Goal: Information Seeking & Learning: Check status

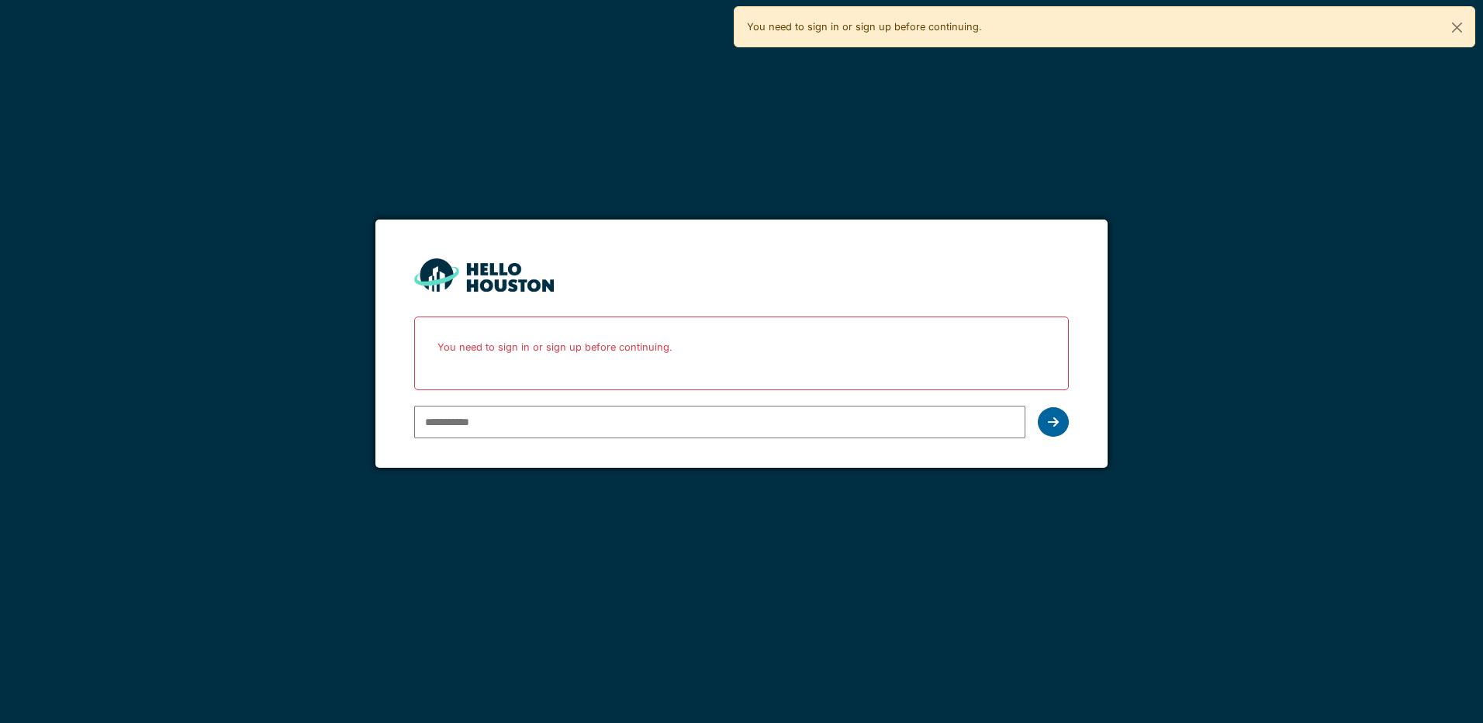
type input "**********"
click at [1048, 419] on icon at bounding box center [1053, 422] width 11 height 12
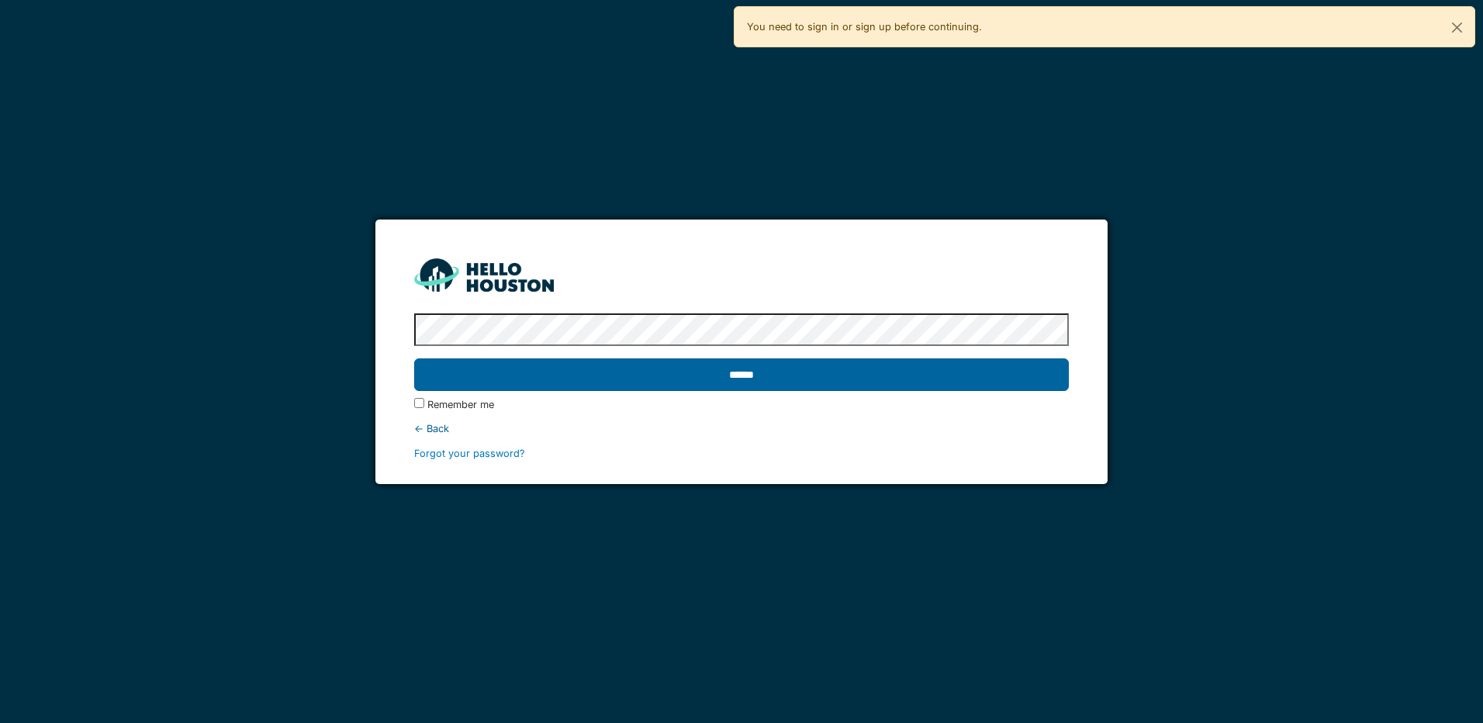
click at [775, 371] on input "******" at bounding box center [741, 374] width 654 height 33
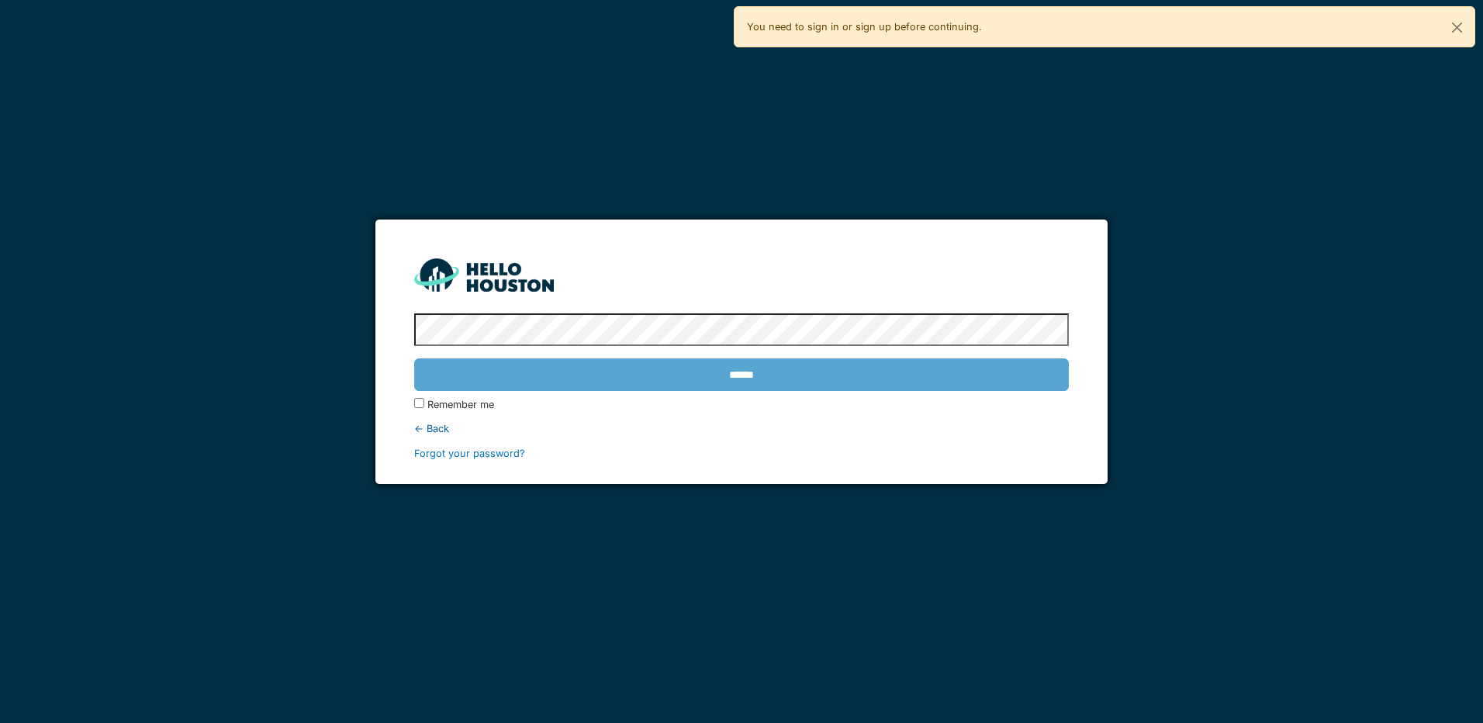
click at [775, 371] on div "******" at bounding box center [741, 374] width 654 height 45
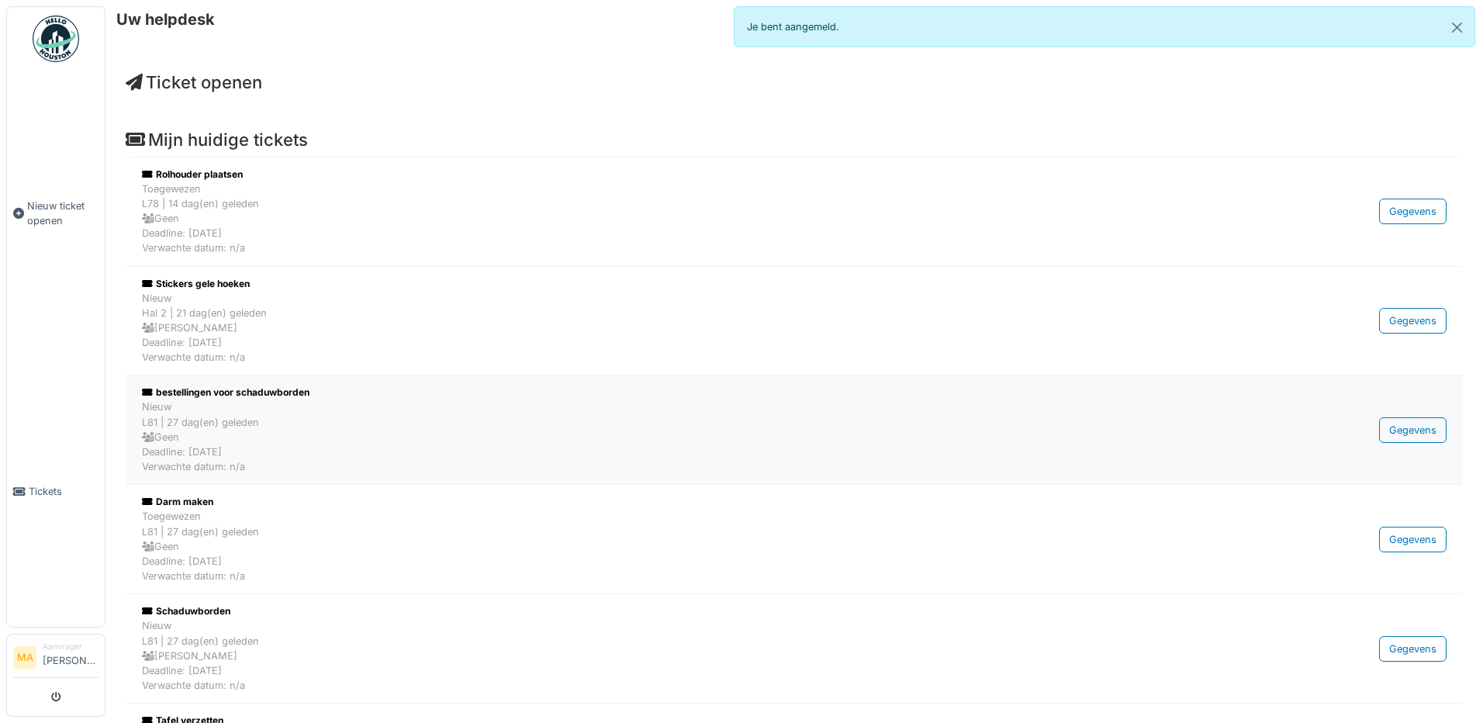
click at [195, 430] on div "Nieuw L81 | 27 dag(en) geleden Geen Deadline: [DATE] Verwachte datum: n/a" at bounding box center [691, 436] width 1098 height 74
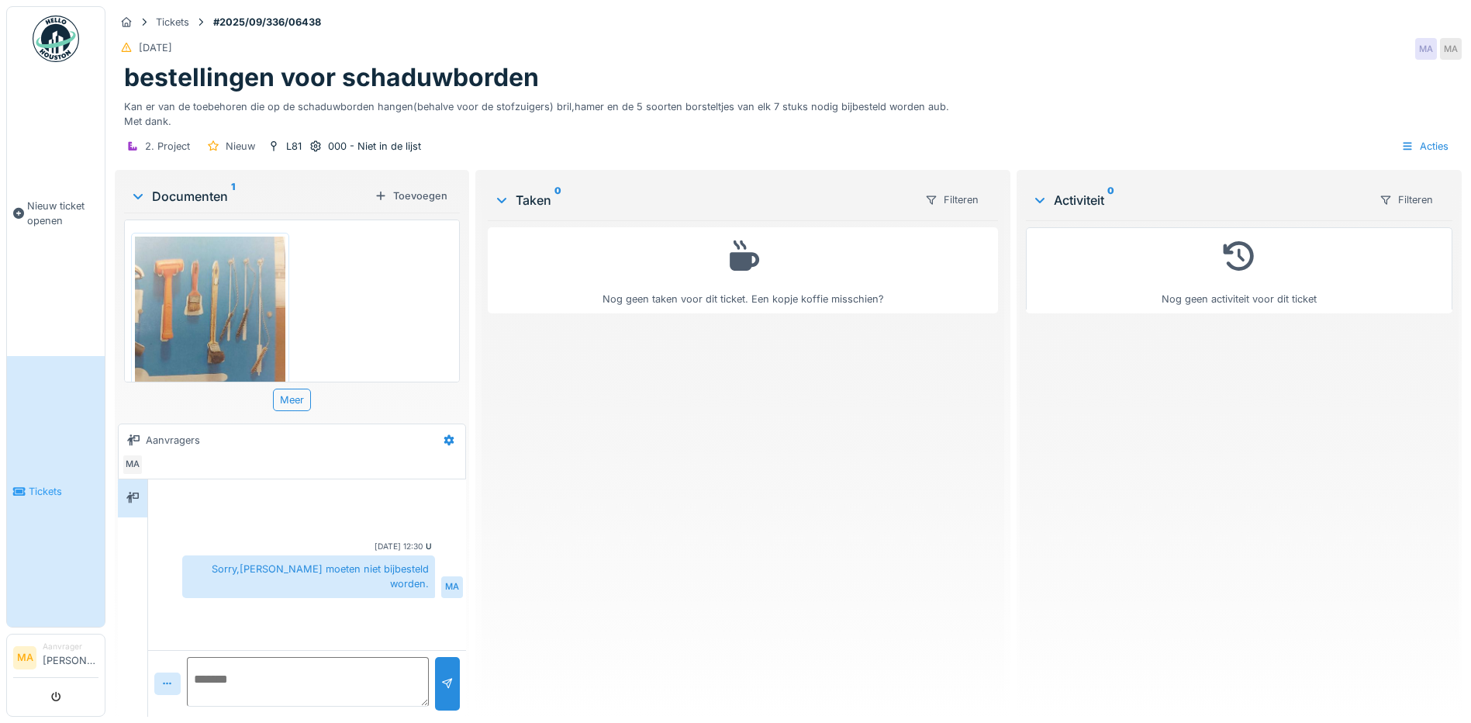
scroll to position [12, 0]
click at [223, 667] on textarea at bounding box center [308, 682] width 242 height 50
click at [212, 666] on textarea at bounding box center [308, 682] width 242 height 50
click at [274, 683] on textarea "**********" at bounding box center [305, 682] width 237 height 50
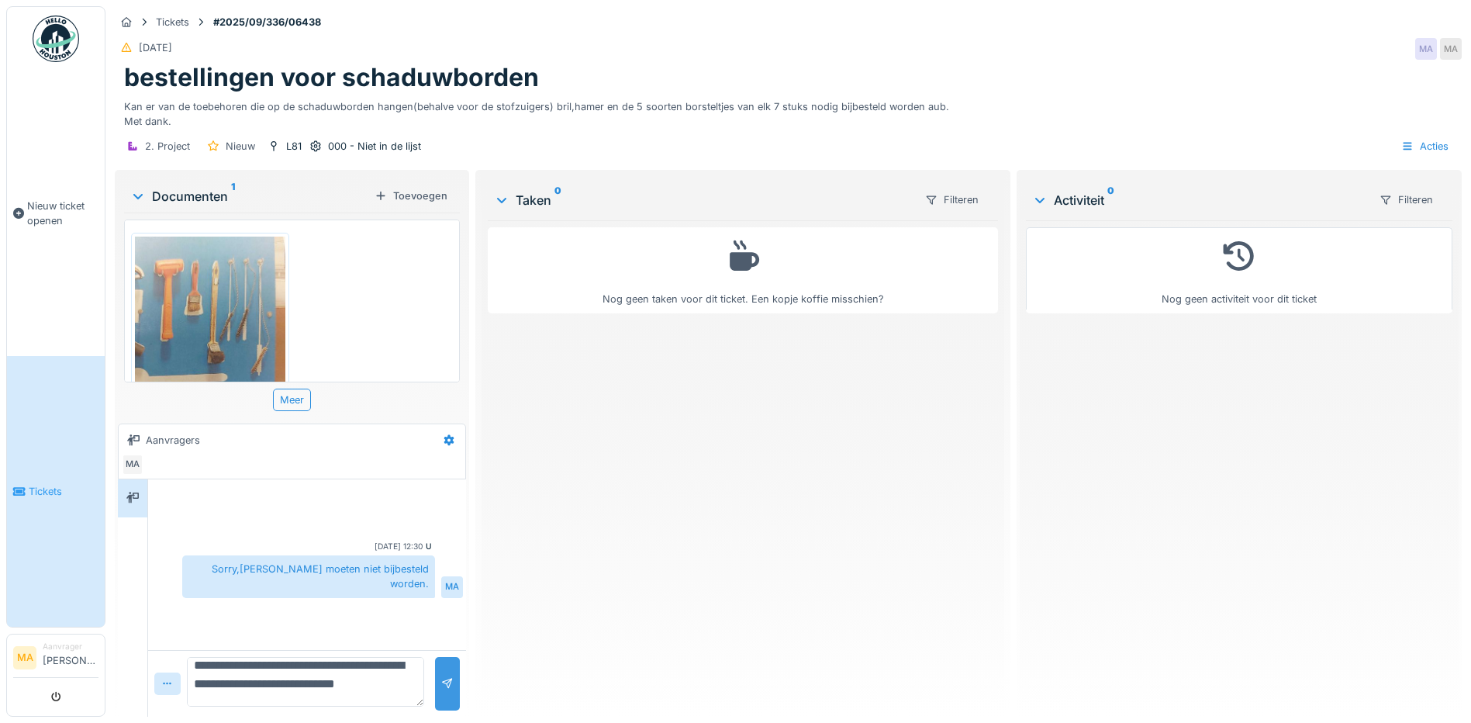
type textarea "**********"
click at [441, 676] on div at bounding box center [447, 683] width 12 height 15
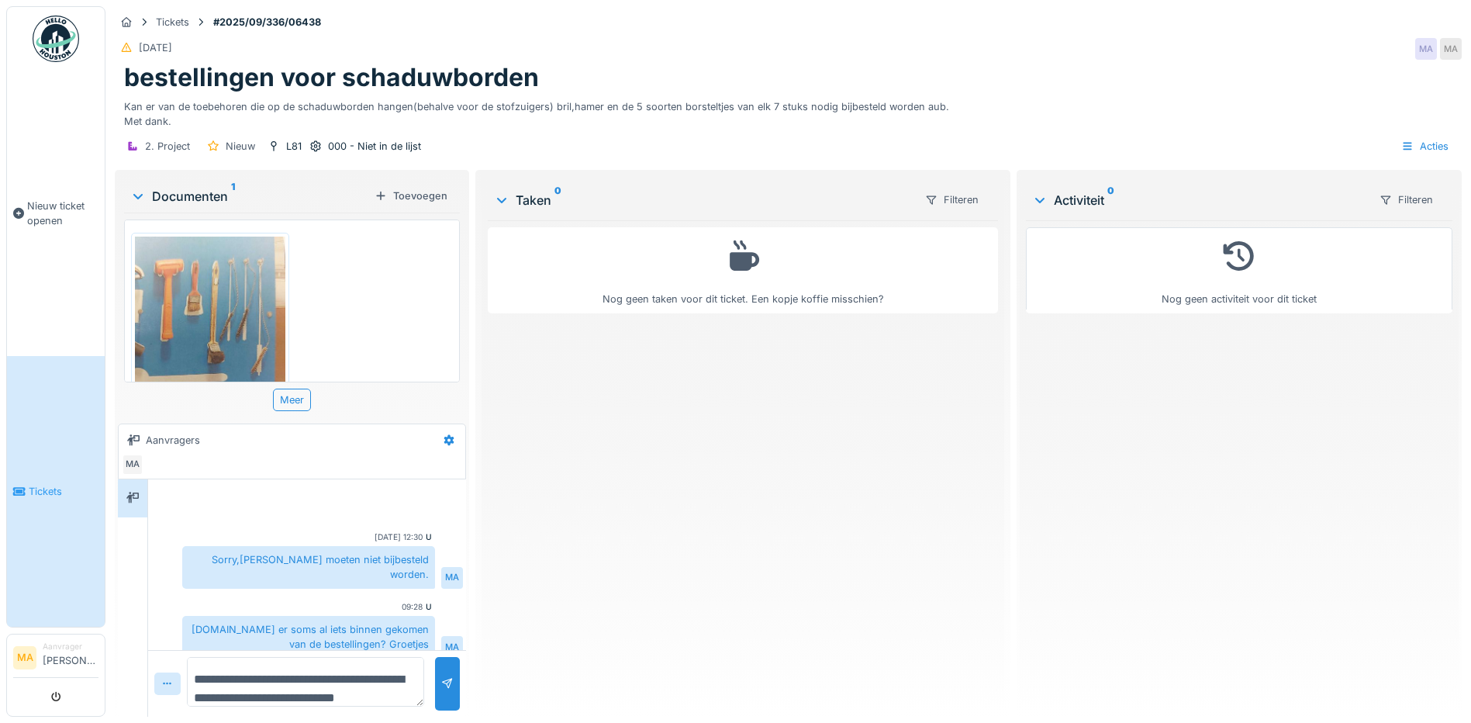
scroll to position [0, 0]
click at [55, 38] on img at bounding box center [56, 39] width 47 height 47
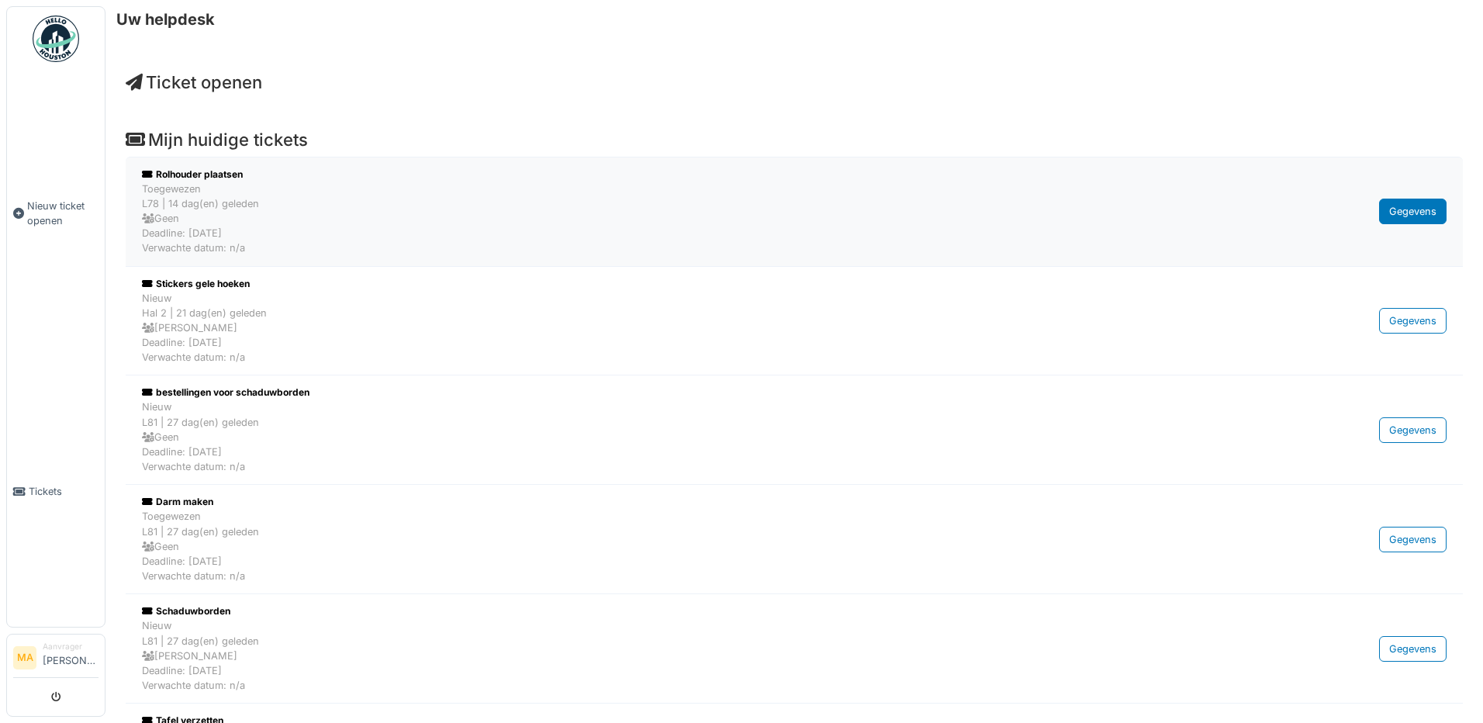
click at [1400, 209] on div "Gegevens" at bounding box center [1412, 211] width 67 height 26
click at [192, 281] on div "Stickers gele hoeken" at bounding box center [691, 284] width 1098 height 14
click at [193, 388] on div "bestellingen voor schaduwborden" at bounding box center [691, 392] width 1098 height 14
click at [173, 502] on div "Darm maken" at bounding box center [691, 502] width 1098 height 14
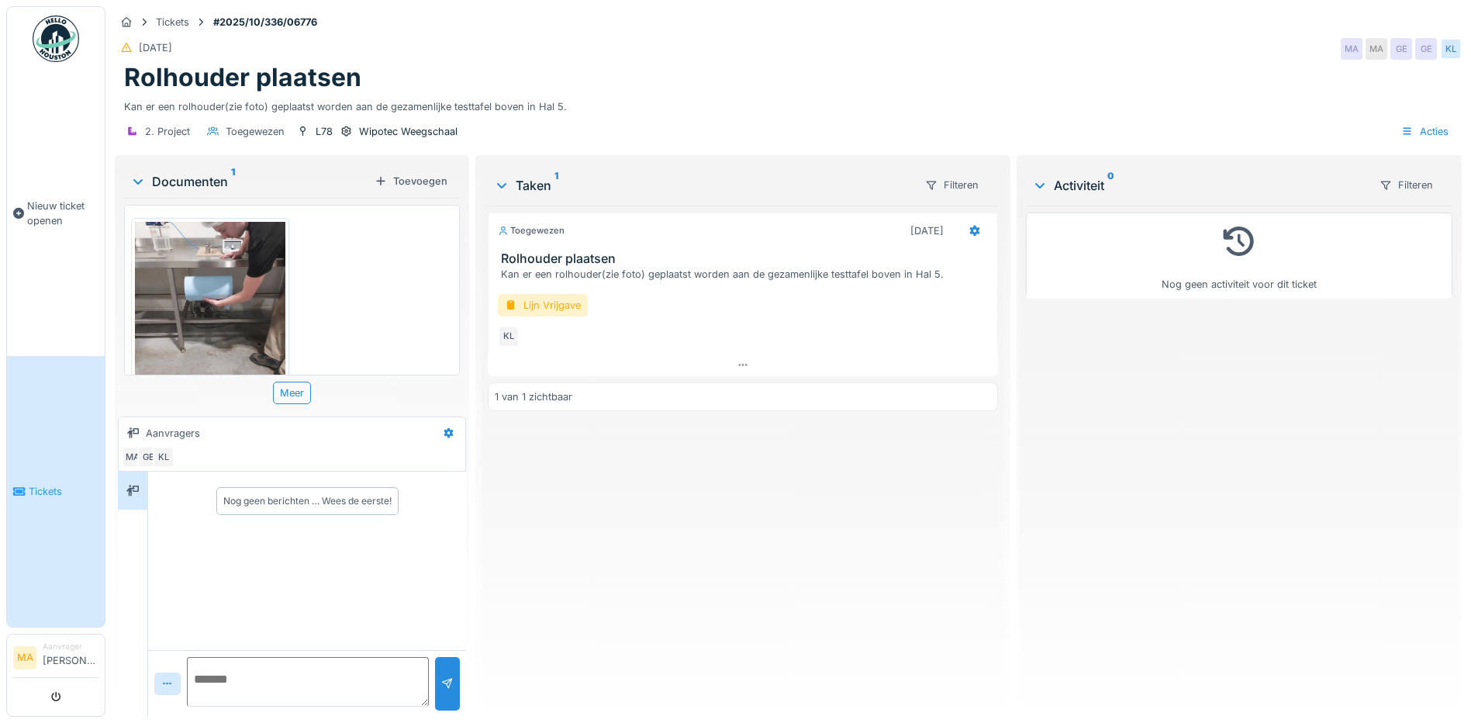
scroll to position [12, 0]
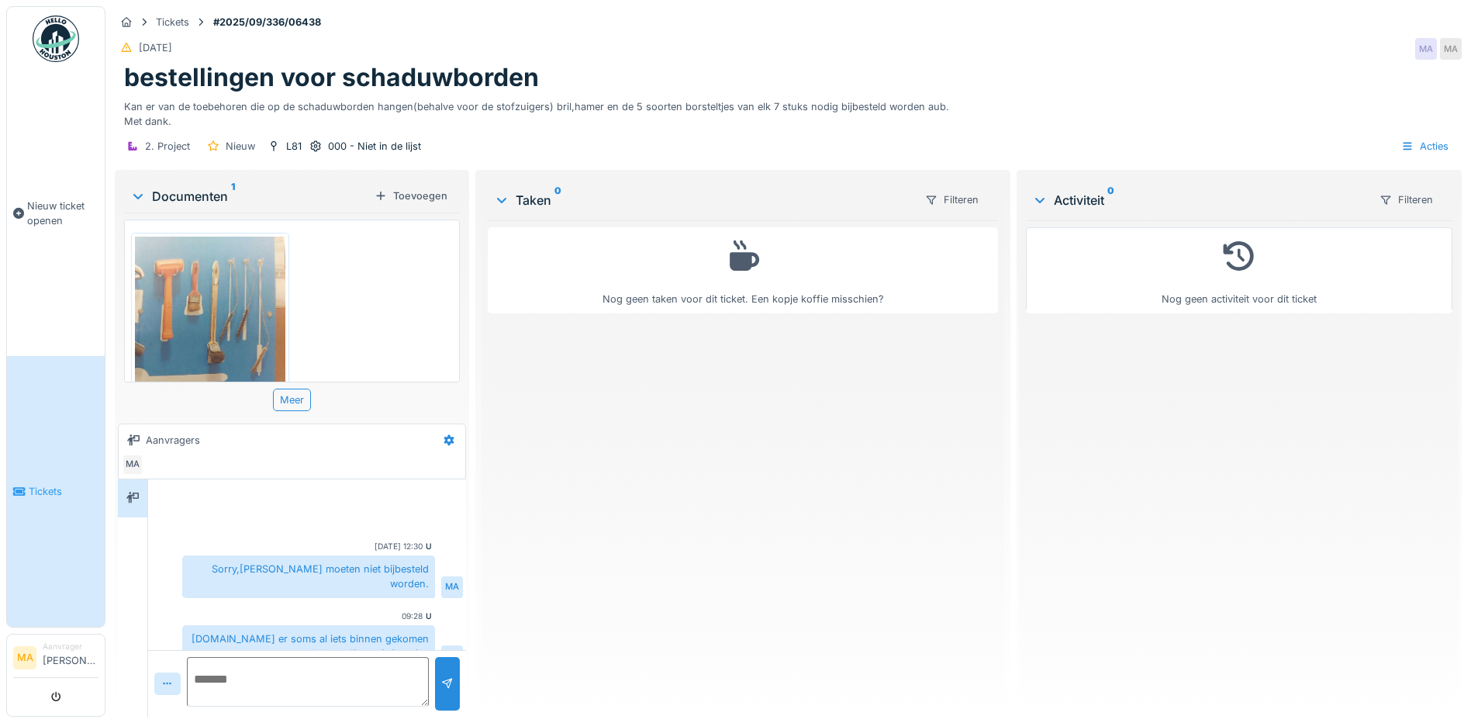
scroll to position [9, 0]
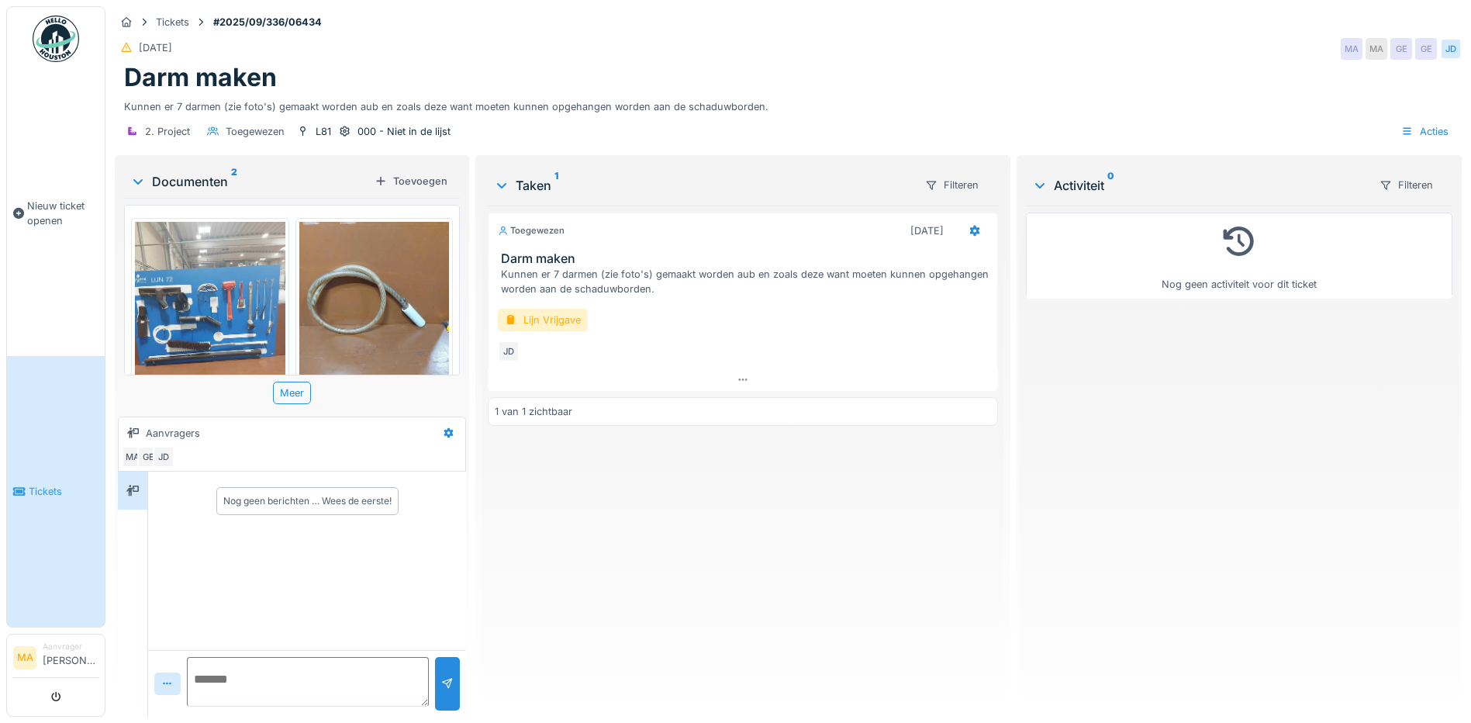
click at [209, 676] on textarea at bounding box center [308, 682] width 242 height 50
click at [554, 320] on div "Lijn Vrijgave" at bounding box center [543, 320] width 90 height 22
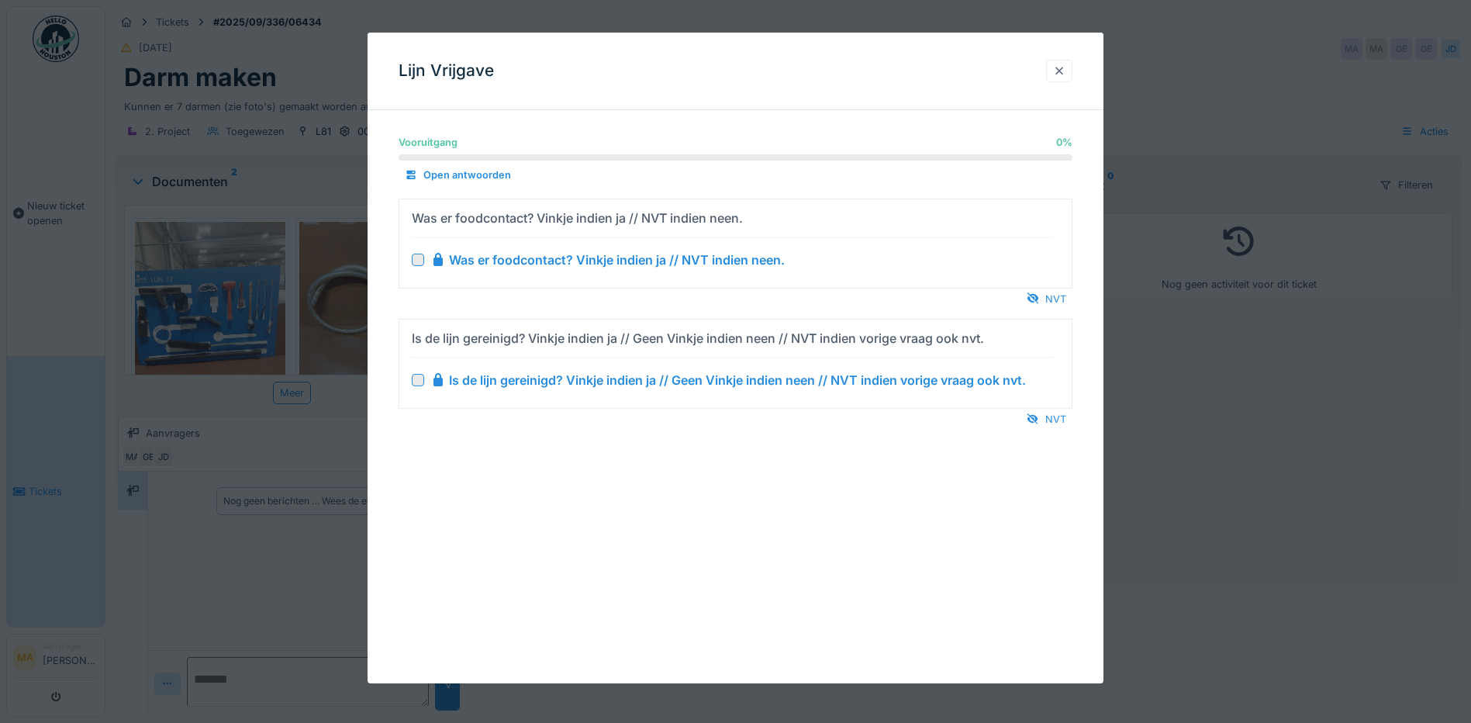
click at [1065, 69] on div at bounding box center [1059, 71] width 12 height 15
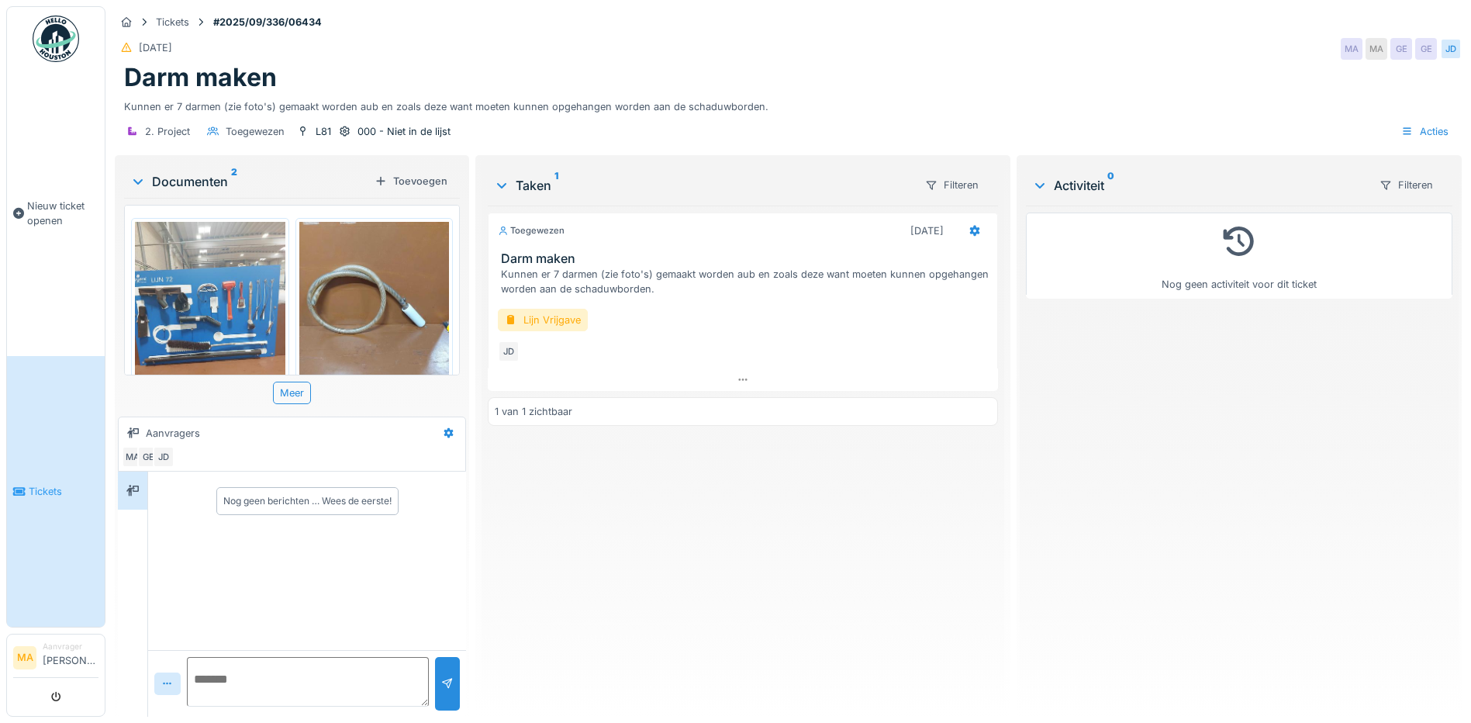
click at [1086, 181] on div "Activiteit 0" at bounding box center [1199, 185] width 334 height 19
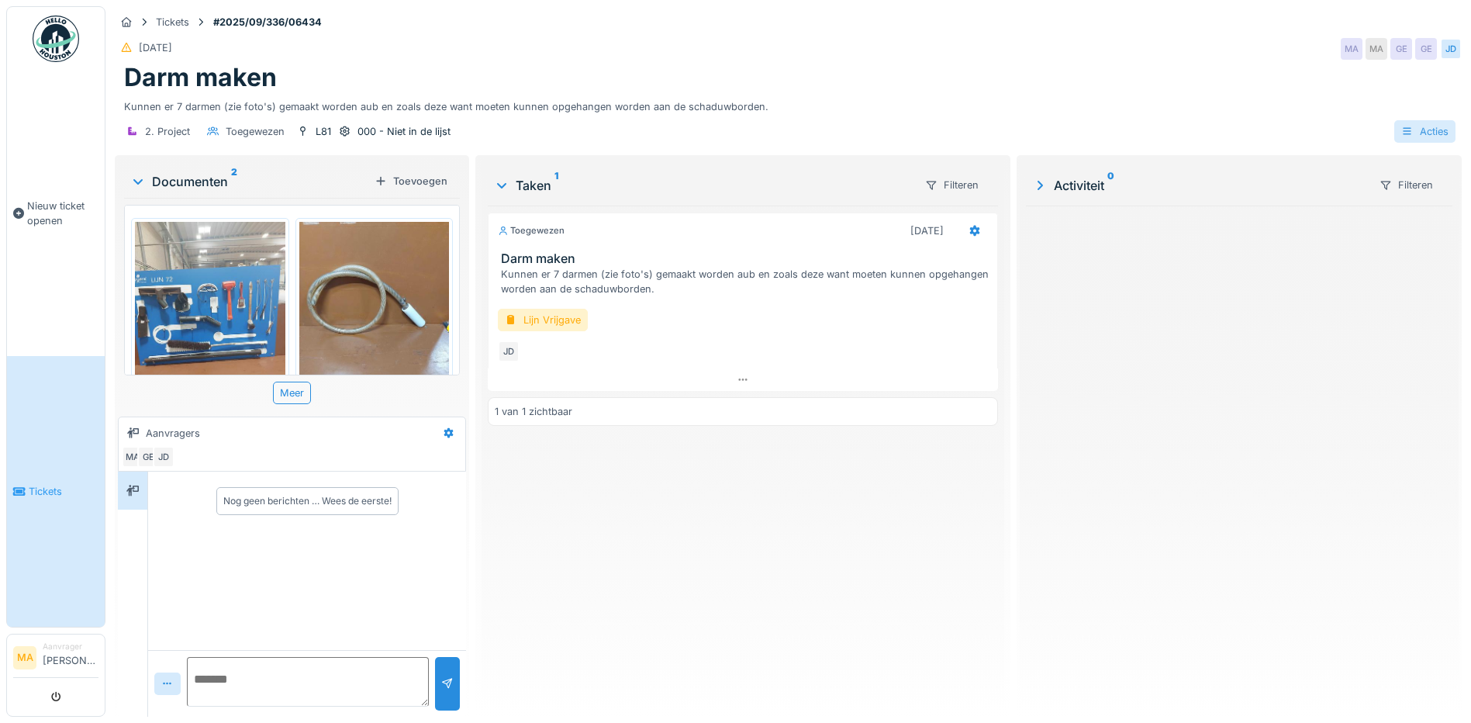
click at [1428, 128] on div "Acties" at bounding box center [1424, 131] width 61 height 22
click at [1149, 56] on div "21-9-2025 MA MA GE GE JD" at bounding box center [788, 49] width 1347 height 28
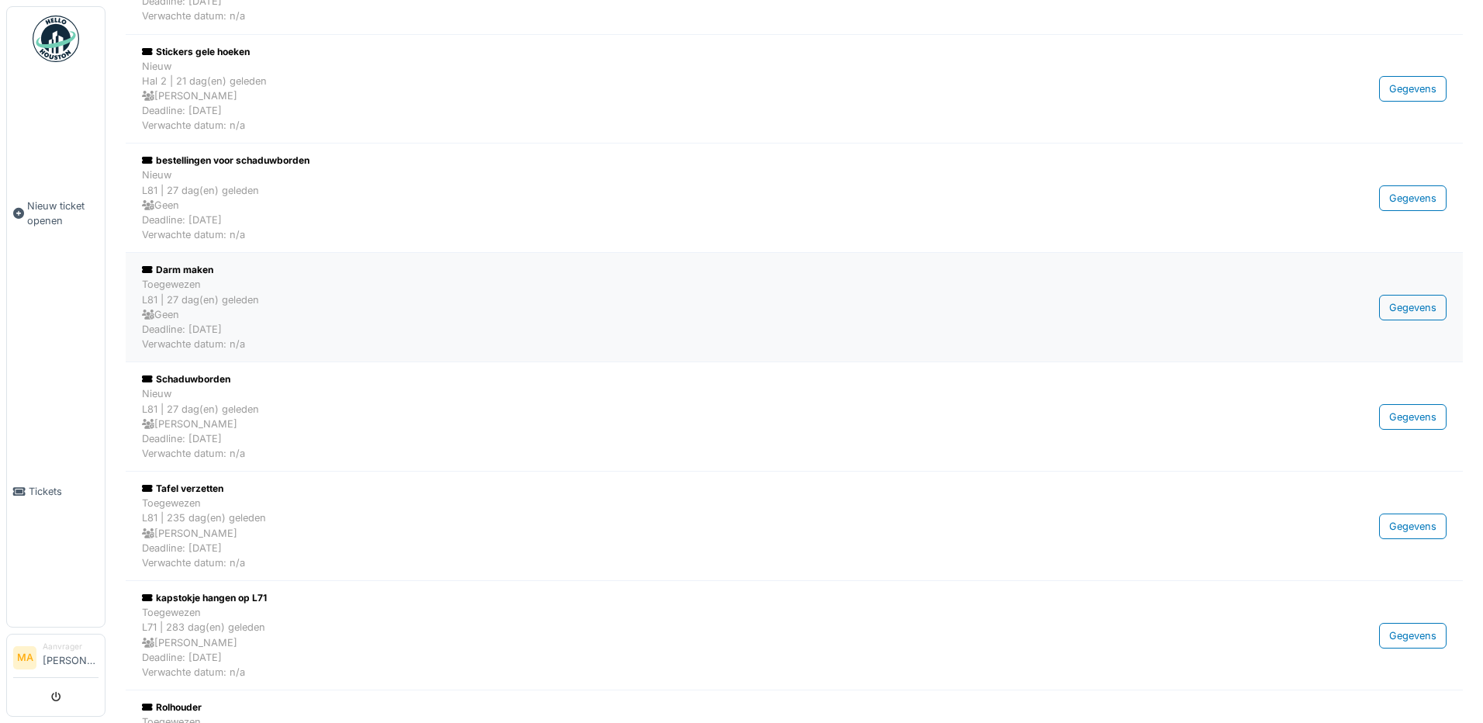
scroll to position [233, 0]
click at [1414, 529] on div "Gegevens" at bounding box center [1412, 526] width 67 height 26
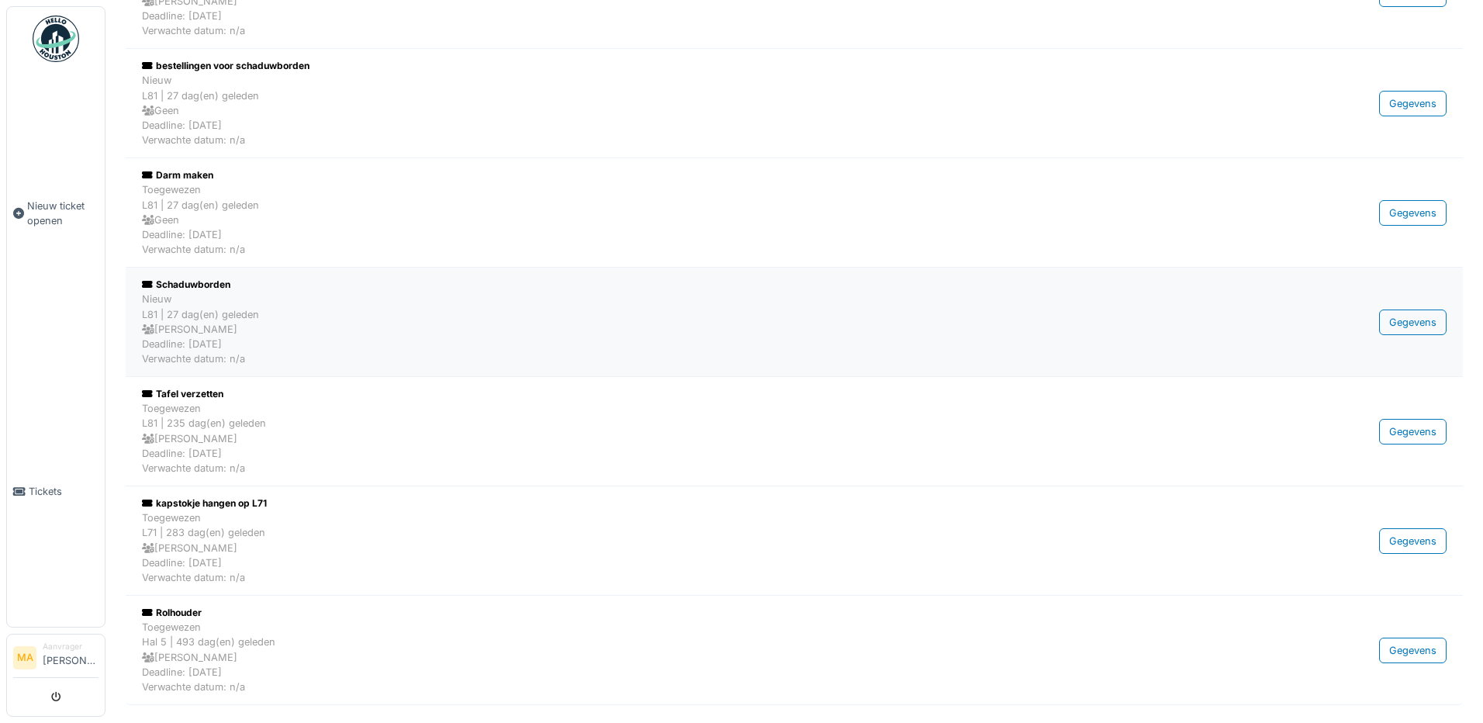
scroll to position [331, 0]
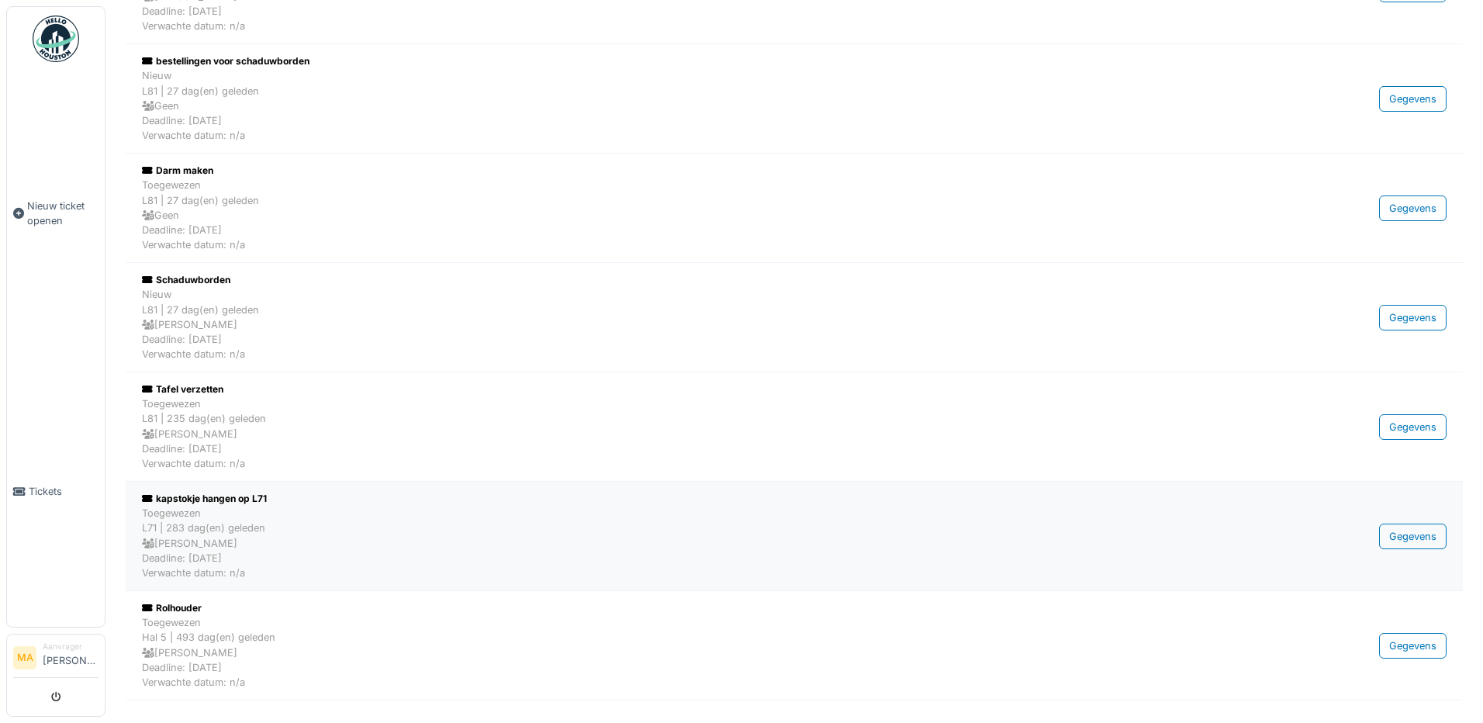
click at [218, 497] on div "kapstokje hangen op L71" at bounding box center [691, 499] width 1098 height 14
click at [178, 608] on div "Rolhouder" at bounding box center [691, 608] width 1098 height 14
click at [47, 484] on span "Tickets" at bounding box center [64, 491] width 70 height 15
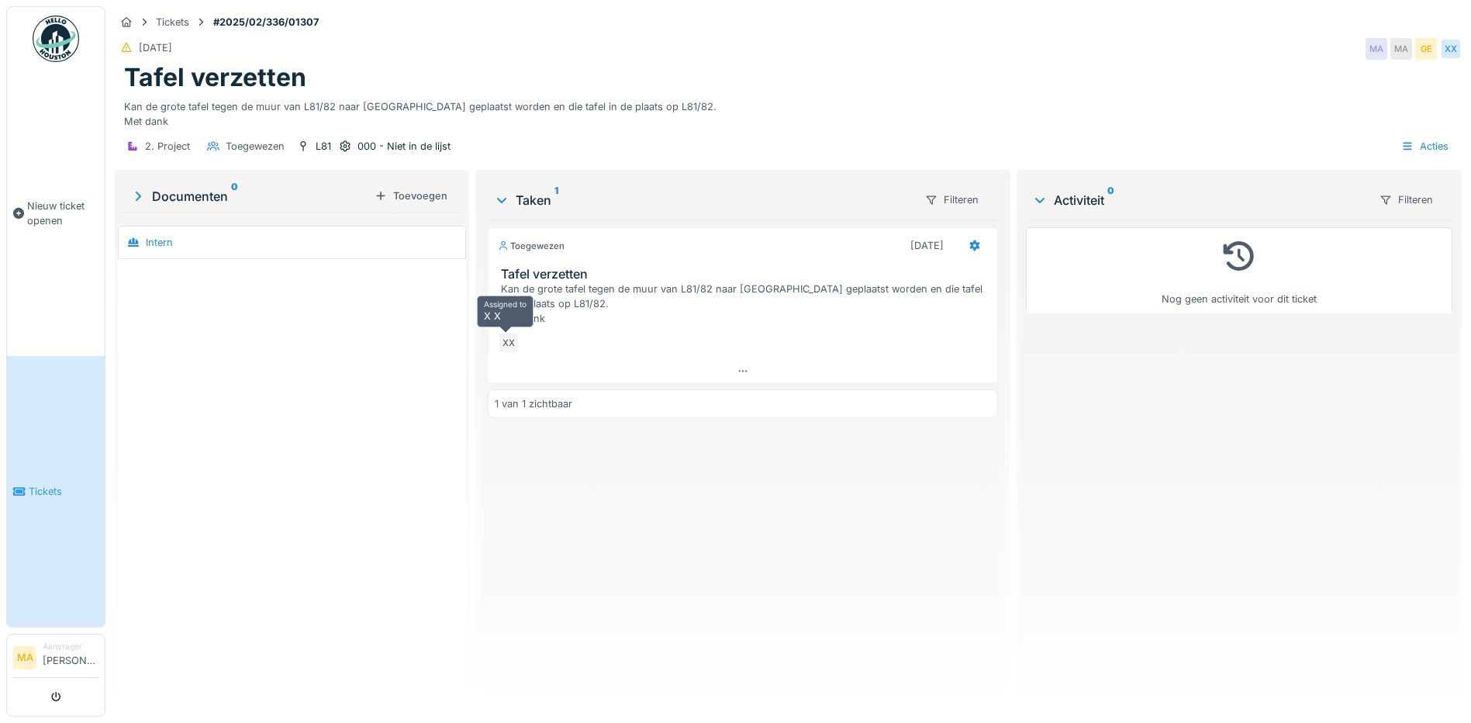
click at [512, 343] on div "XX" at bounding box center [509, 343] width 22 height 22
click at [1386, 198] on div "Filteren" at bounding box center [1405, 199] width 67 height 22
click at [1385, 231] on div "Status" at bounding box center [1396, 234] width 86 height 23
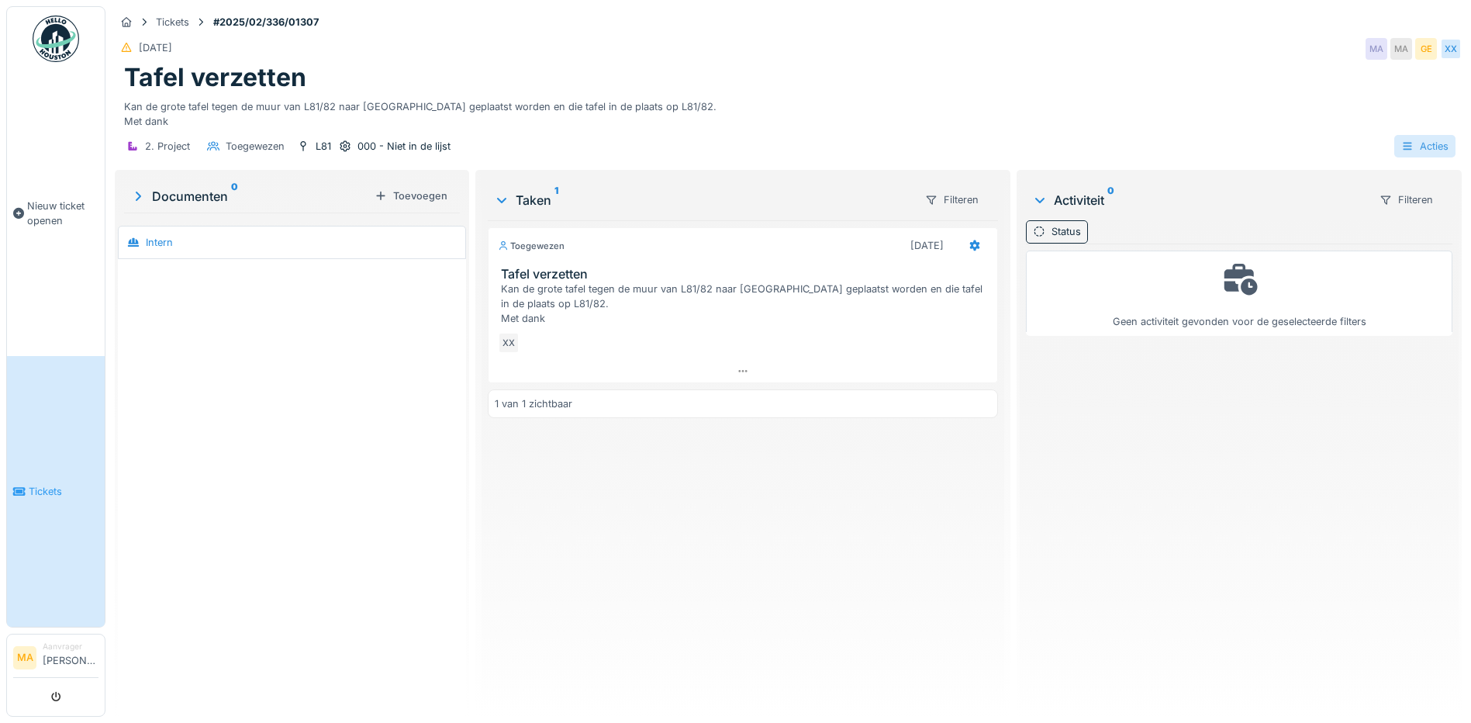
click at [1401, 142] on icon at bounding box center [1407, 146] width 12 height 10
click at [1387, 201] on div "Activiteitenlogboeken bekijken" at bounding box center [1336, 203] width 181 height 23
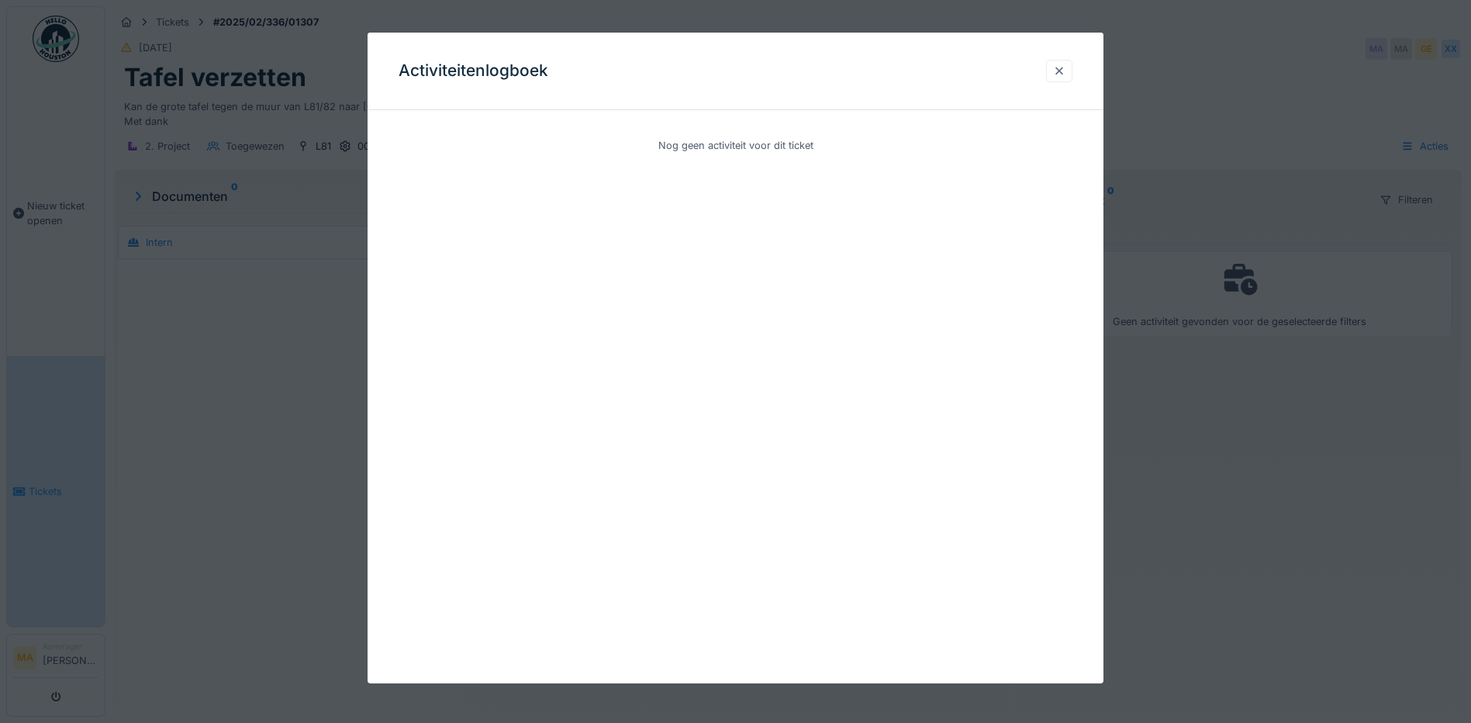
click at [1062, 68] on div at bounding box center [1059, 71] width 12 height 15
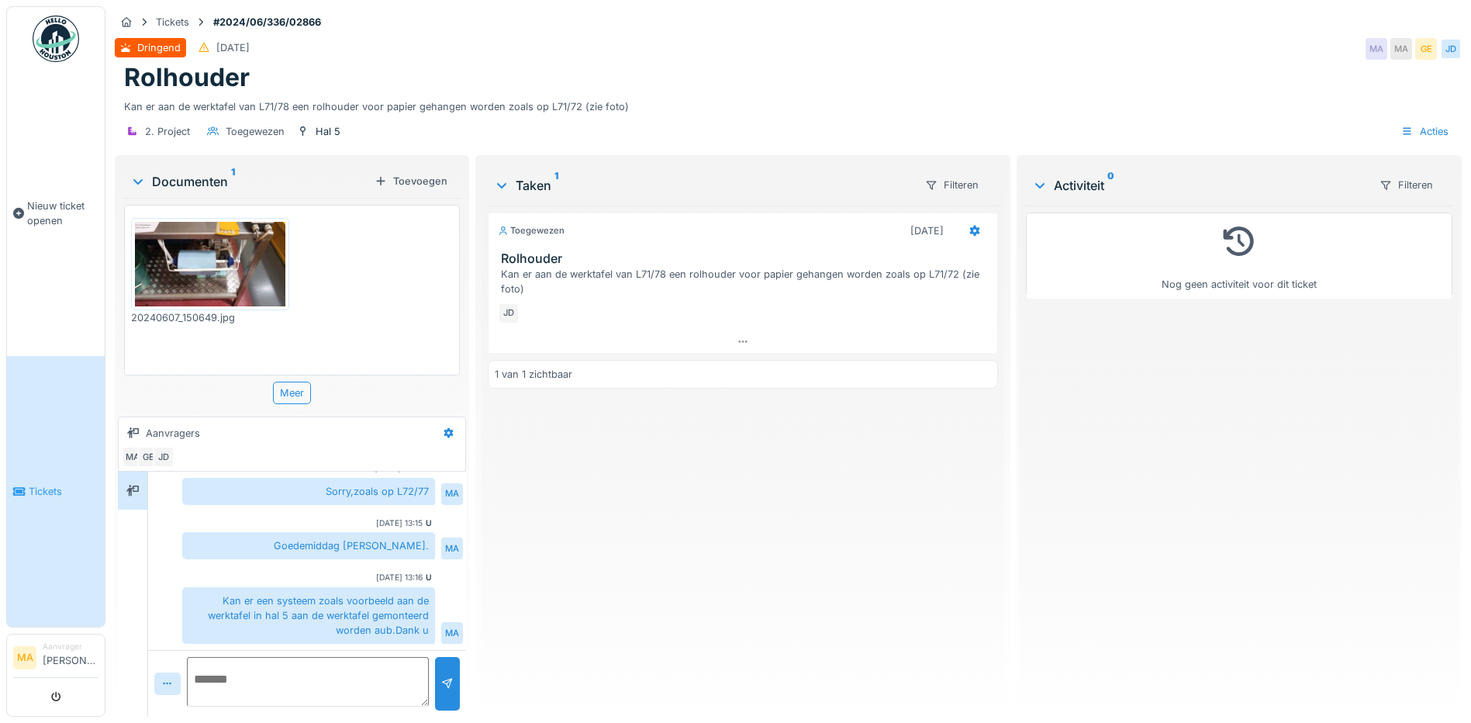
scroll to position [12, 0]
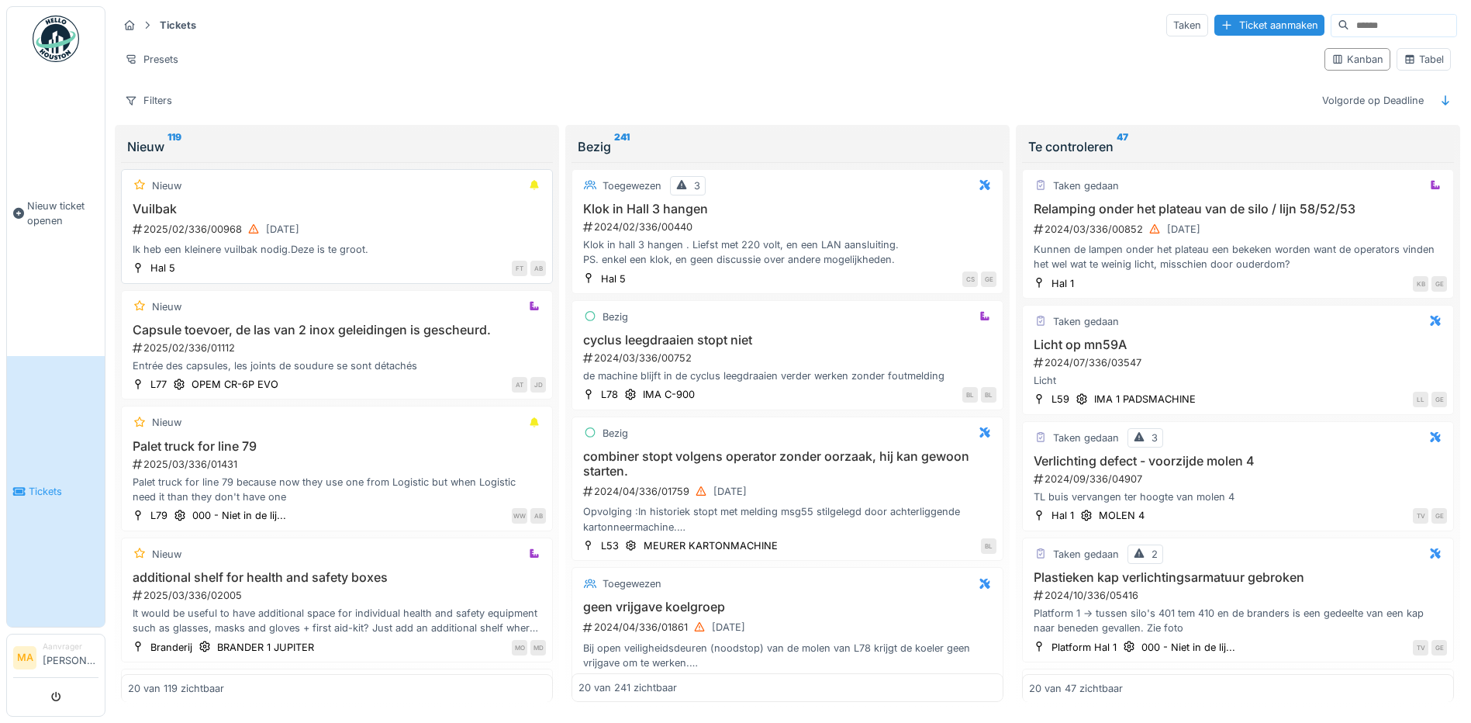
click at [438, 255] on div "Ik heb een kleinere vuilbak nodig.Deze is te groot." at bounding box center [337, 249] width 418 height 15
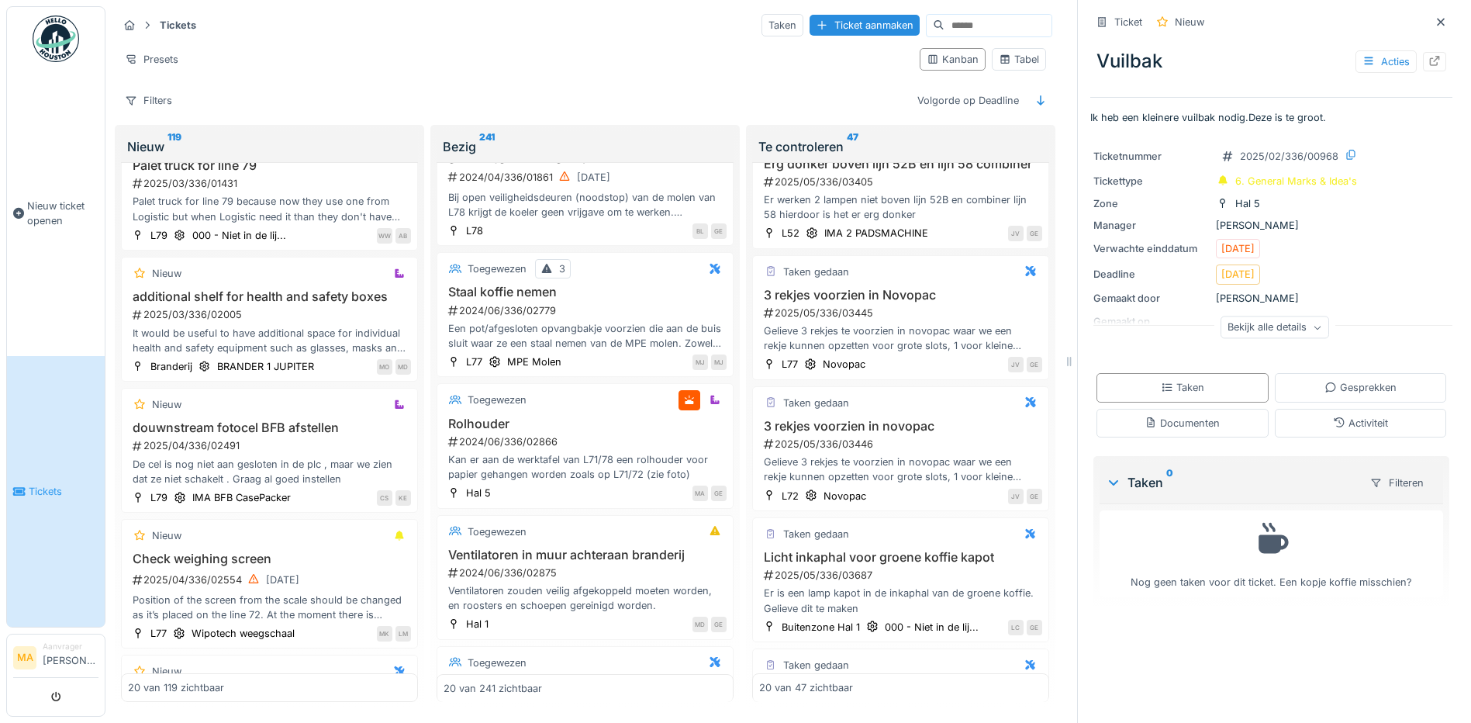
scroll to position [1783, 0]
